Goal: Navigation & Orientation: Find specific page/section

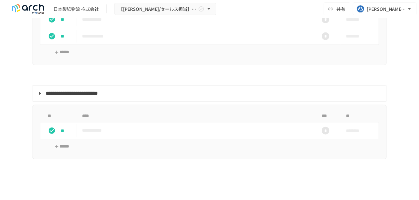
scroll to position [730, 0]
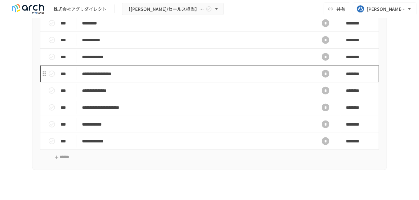
scroll to position [627, 0]
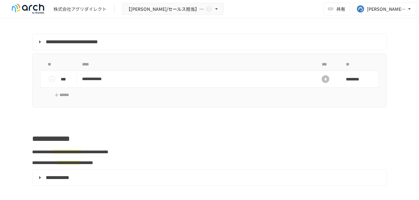
scroll to position [785, 0]
